Goal: Task Accomplishment & Management: Use online tool/utility

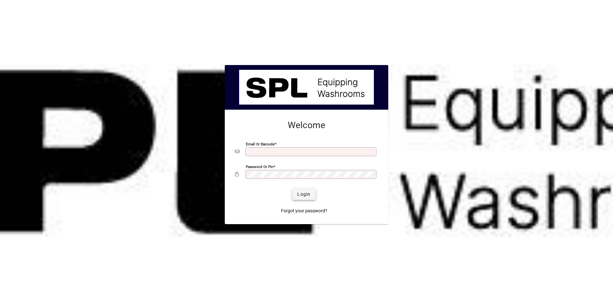
type input "**********"
click at [302, 197] on span "Login" at bounding box center [303, 194] width 13 height 7
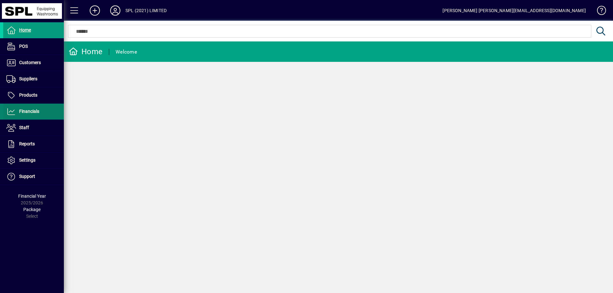
click at [38, 113] on span "Financials" at bounding box center [29, 111] width 20 height 5
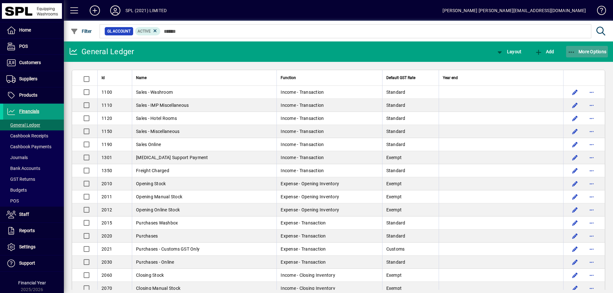
click at [569, 54] on icon "button" at bounding box center [571, 52] width 8 height 6
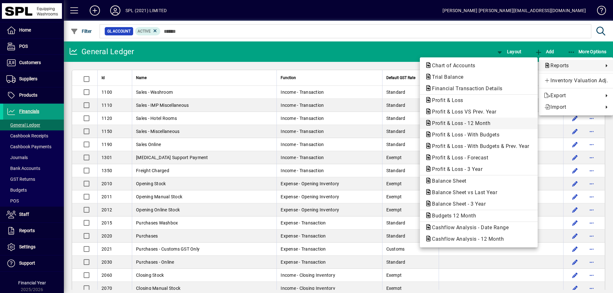
click at [487, 121] on span "Profit & Loss - 12 Month" at bounding box center [459, 123] width 69 height 6
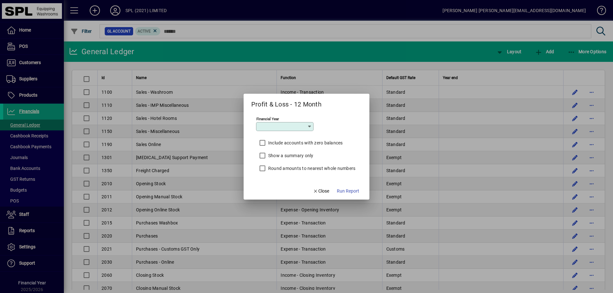
type input "*********"
click at [351, 193] on span "Run Report" at bounding box center [348, 191] width 22 height 7
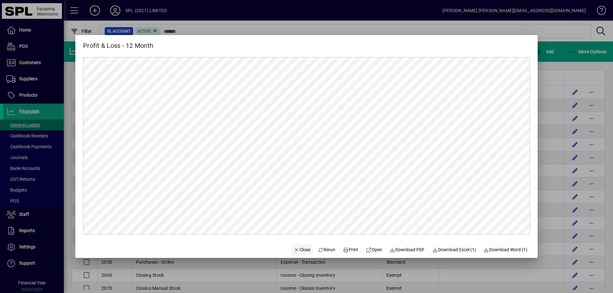
click at [294, 248] on span "Close" at bounding box center [302, 250] width 17 height 7
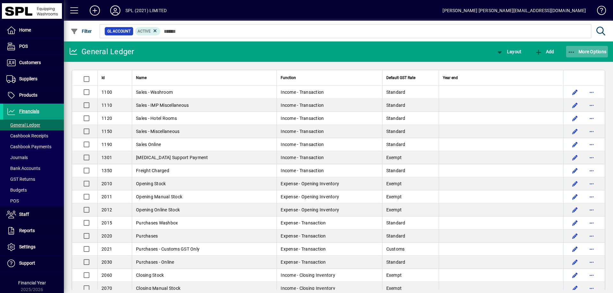
click at [569, 48] on span "button" at bounding box center [587, 51] width 42 height 15
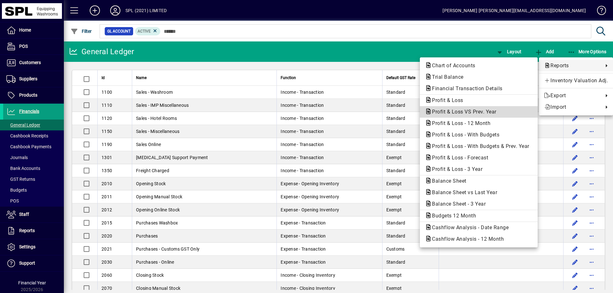
click at [477, 112] on span "Profit & Loss VS Prev. Year" at bounding box center [462, 112] width 75 height 6
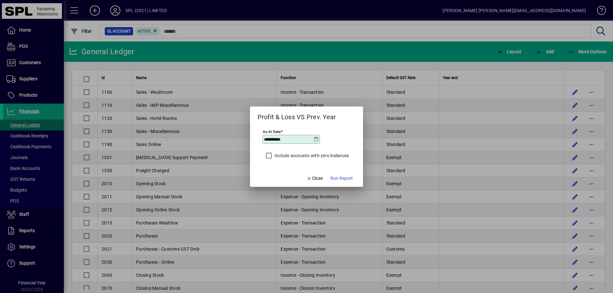
click at [315, 140] on icon at bounding box center [315, 139] width 5 height 5
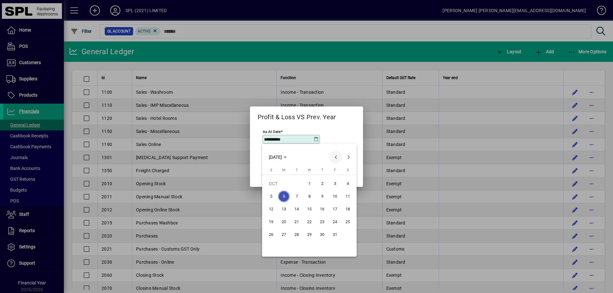
click at [335, 159] on span "Previous month" at bounding box center [335, 157] width 13 height 13
click at [297, 248] on span "30" at bounding box center [296, 247] width 11 height 11
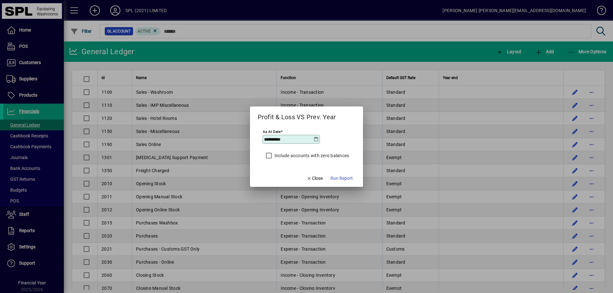
type input "**********"
click at [343, 179] on span "Run Report" at bounding box center [341, 178] width 22 height 7
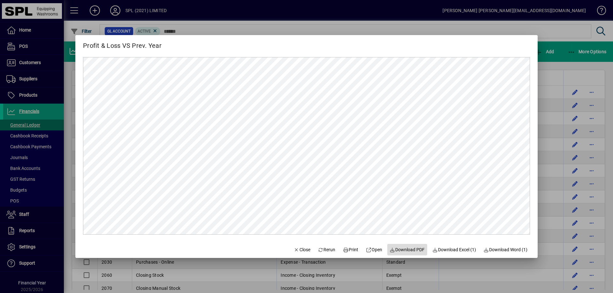
click at [412, 249] on span "Download PDF" at bounding box center [407, 250] width 35 height 7
click at [297, 246] on span "button" at bounding box center [302, 249] width 22 height 15
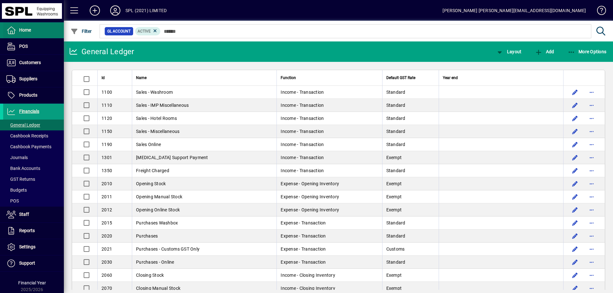
click at [33, 27] on span at bounding box center [33, 30] width 61 height 15
